Goal: Information Seeking & Learning: Learn about a topic

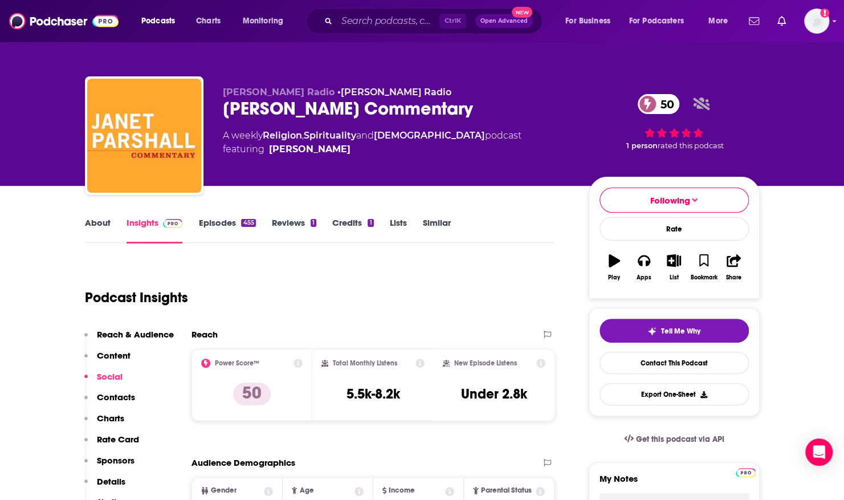
click at [440, 21] on span "Ctrl K" at bounding box center [453, 21] width 27 height 15
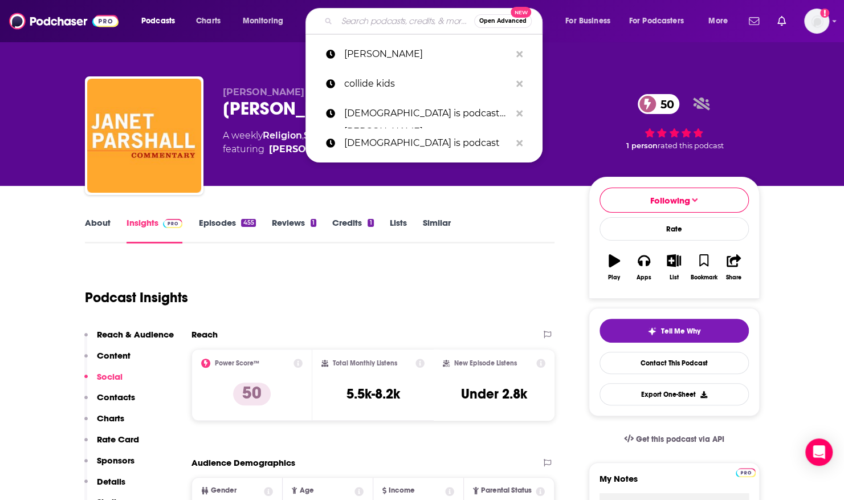
click at [382, 19] on input "Search podcasts, credits, & more..." at bounding box center [405, 21] width 137 height 18
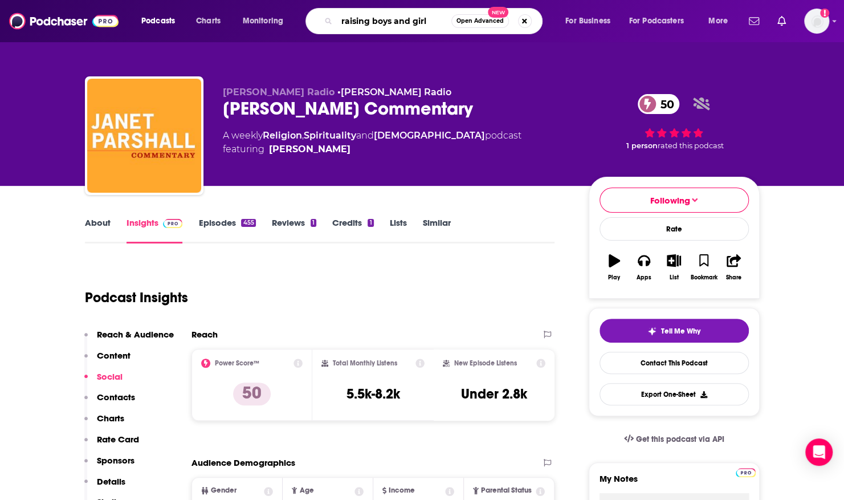
type input "raising boys and girls"
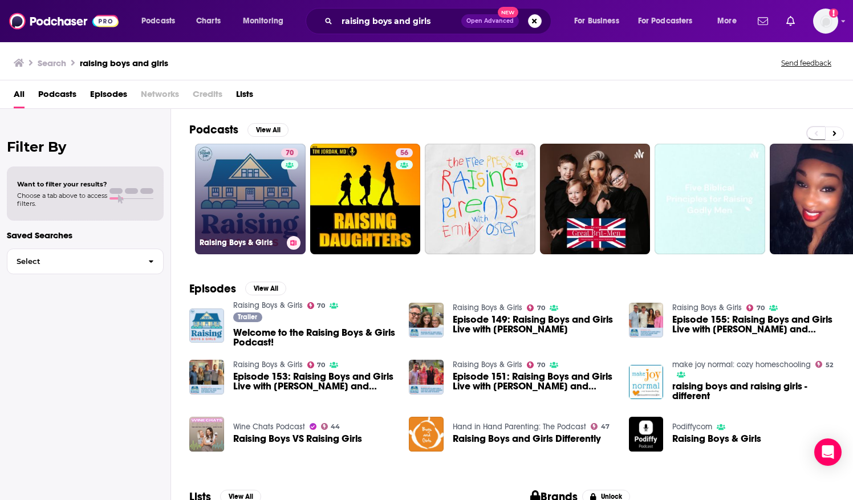
click at [269, 177] on link "70 Raising Boys & Girls" at bounding box center [250, 199] width 111 height 111
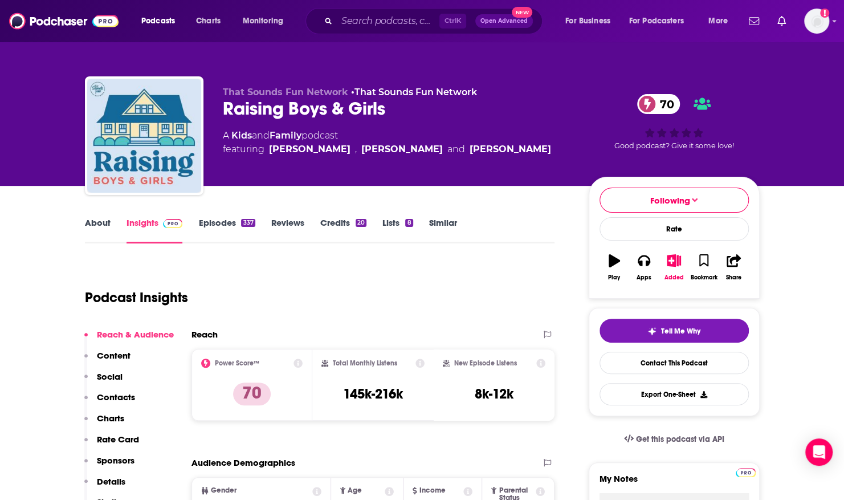
click at [635, 75] on div "That Sounds Fun Network • That Sounds Fun Network Raising Boys & Girls 70 A Kid…" at bounding box center [422, 124] width 692 height 123
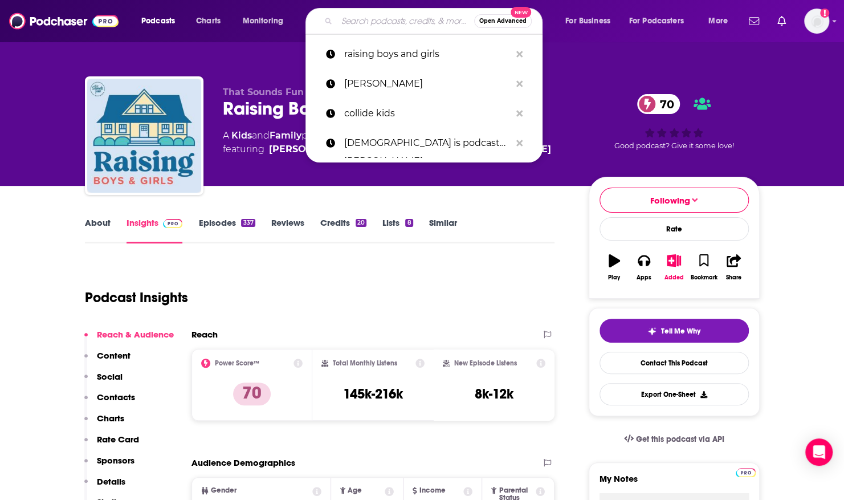
click at [354, 16] on input "Search podcasts, credits, & more..." at bounding box center [405, 21] width 137 height 18
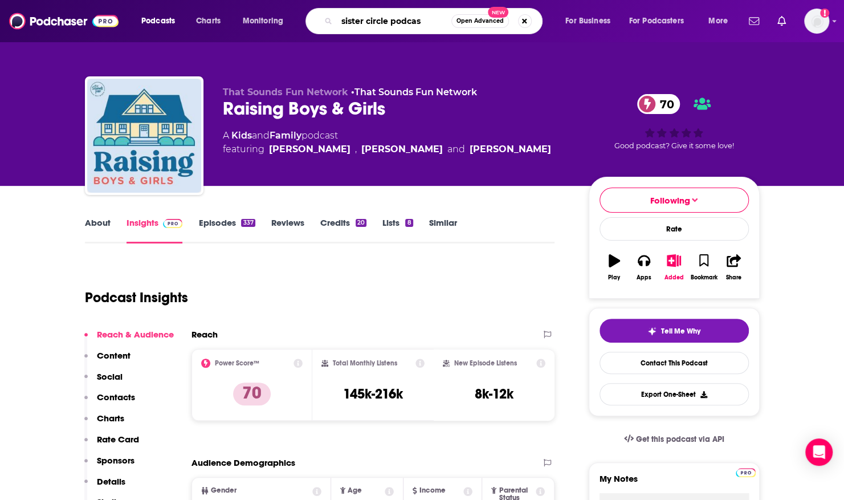
type input "sister circle podcast"
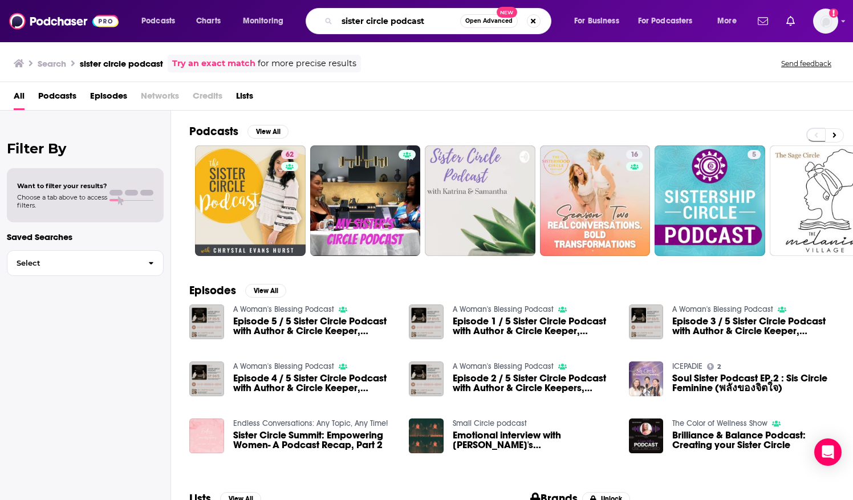
click at [357, 30] on input "sister circle podcast" at bounding box center [398, 21] width 123 height 18
click at [397, 21] on input "sister circle podcast" at bounding box center [398, 21] width 123 height 18
drag, startPoint x: 389, startPoint y: 21, endPoint x: 227, endPoint y: -1, distance: 163.9
click at [227, 0] on html "Podcasts Charts Monitoring sister circle podcast Open Advanced New For Business…" at bounding box center [426, 250] width 853 height 500
type input "collide kids podcast"
